Goal: Information Seeking & Learning: Learn about a topic

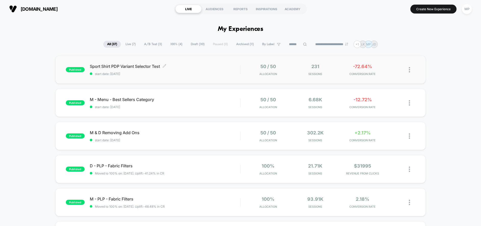
click at [207, 75] on span "start date: [DATE]" at bounding box center [165, 74] width 150 height 4
click at [189, 71] on div "Sport Shirt PDP Variant Selector Test Click to edit experience details Click to…" at bounding box center [165, 70] width 150 height 12
click at [185, 100] on span "M - Menu - Best Sellers Category Click to edit experience details" at bounding box center [165, 99] width 150 height 5
click at [189, 81] on div "published Sport Shirt PDP Variant Selector Test start date: 9/25/2025 50 / 50 A…" at bounding box center [240, 70] width 370 height 28
